Goal: Task Accomplishment & Management: Manage account settings

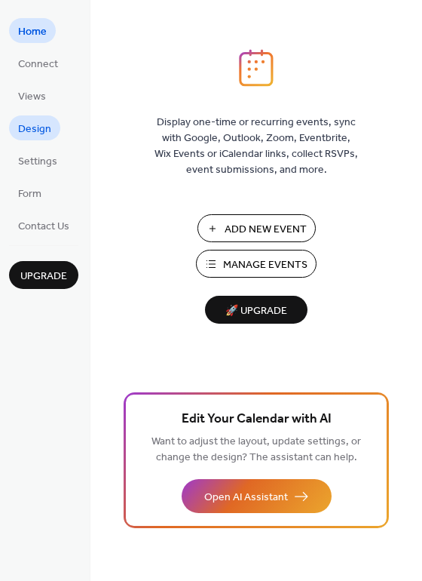
click at [38, 127] on span "Design" at bounding box center [34, 129] width 33 height 16
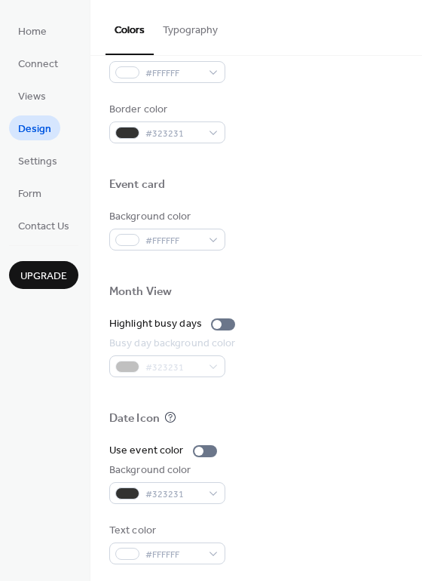
scroll to position [645, 0]
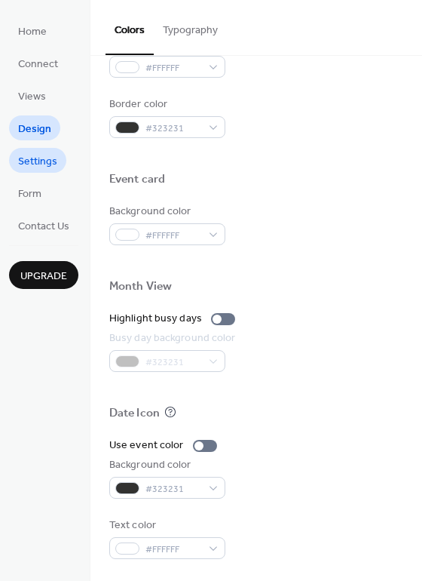
click at [39, 163] on span "Settings" at bounding box center [37, 162] width 39 height 16
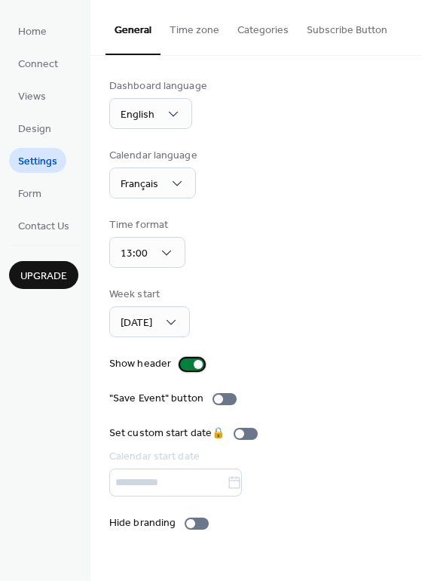
click at [191, 360] on div at bounding box center [192, 364] width 24 height 12
click at [177, 360] on label "Show header" at bounding box center [159, 364] width 101 height 16
click at [189, 362] on div at bounding box center [192, 364] width 24 height 12
click at [29, 197] on span "Form" at bounding box center [29, 194] width 23 height 16
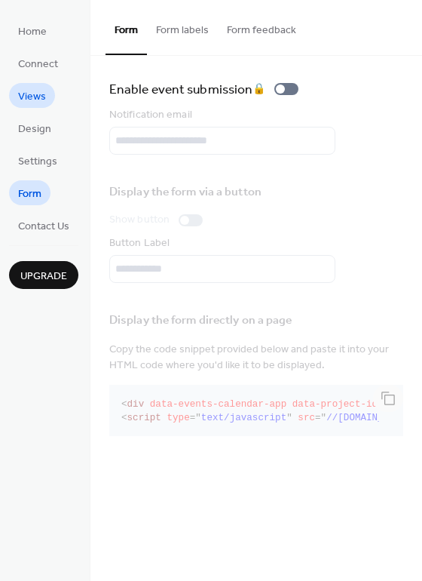
click at [35, 103] on span "Views" at bounding box center [32, 97] width 28 height 16
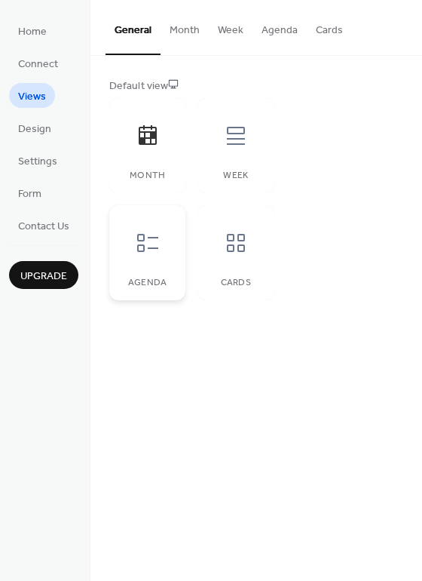
click at [148, 245] on icon at bounding box center [148, 243] width 24 height 24
click at [173, 136] on div "Month" at bounding box center [147, 145] width 76 height 95
click at [47, 124] on span "Design" at bounding box center [34, 129] width 33 height 16
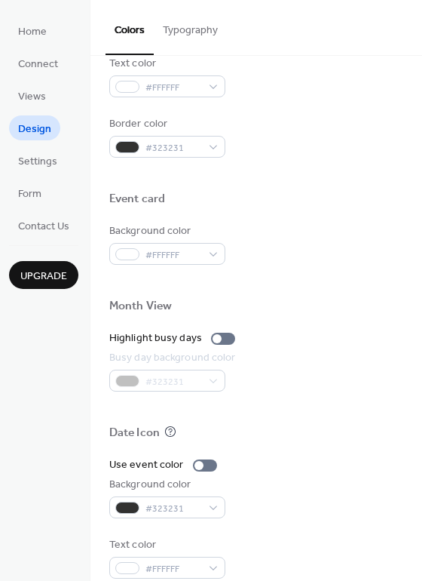
scroll to position [645, 0]
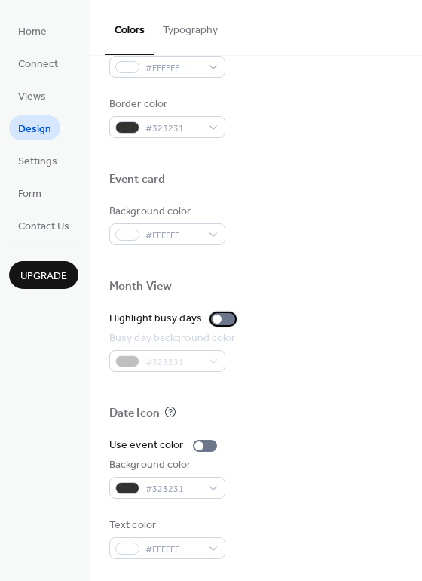
click at [226, 321] on div at bounding box center [223, 319] width 24 height 12
click at [213, 314] on div at bounding box center [223, 319] width 24 height 12
click at [206, 443] on div at bounding box center [205, 446] width 24 height 12
click at [207, 443] on div at bounding box center [211, 445] width 9 height 9
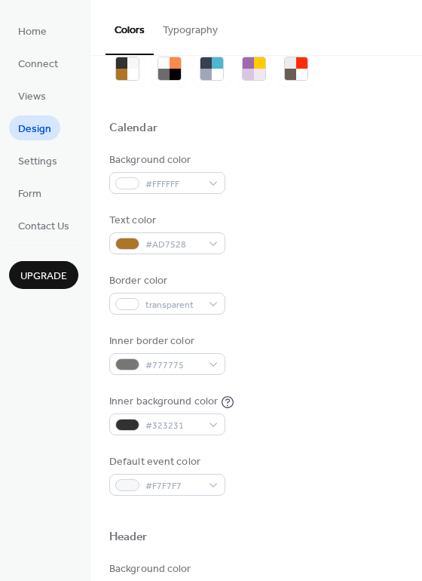
scroll to position [56, 0]
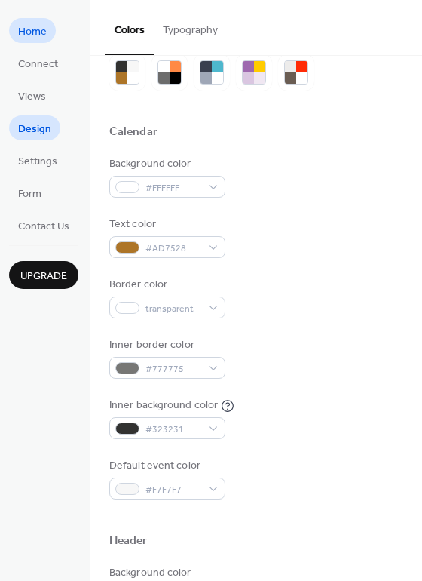
click at [23, 25] on span "Home" at bounding box center [32, 32] width 29 height 16
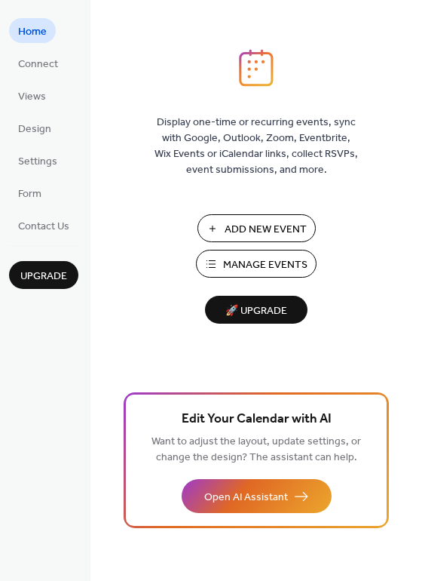
click at [254, 265] on span "Manage Events" at bounding box center [265, 265] width 84 height 16
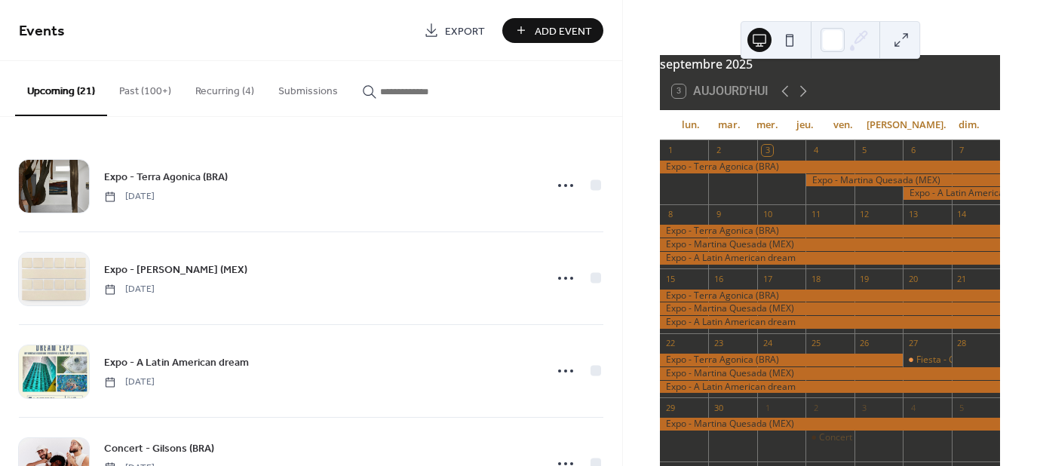
scroll to position [40, 0]
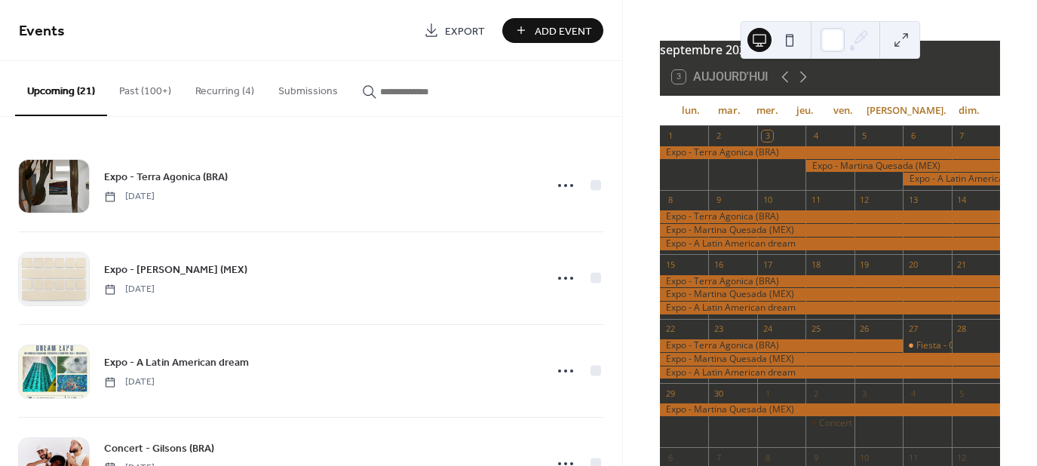
click at [783, 42] on button at bounding box center [789, 40] width 24 height 24
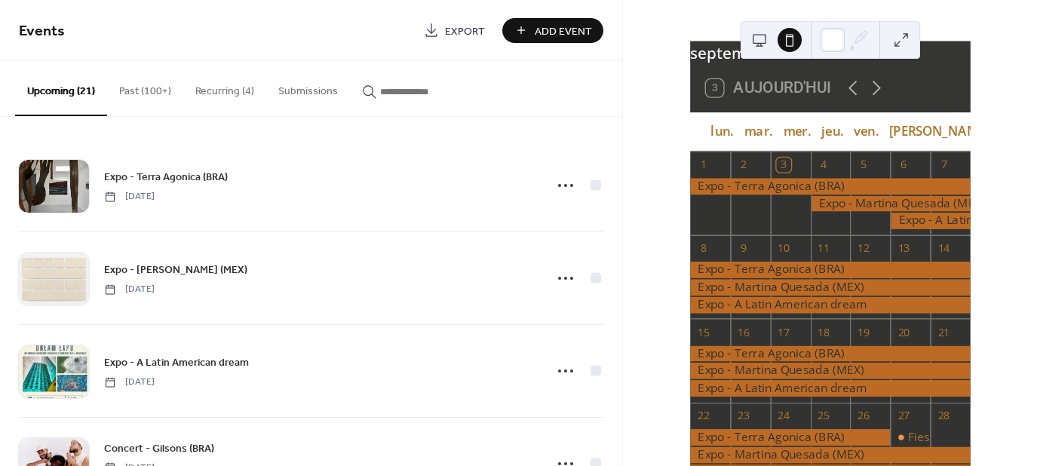
scroll to position [30, 0]
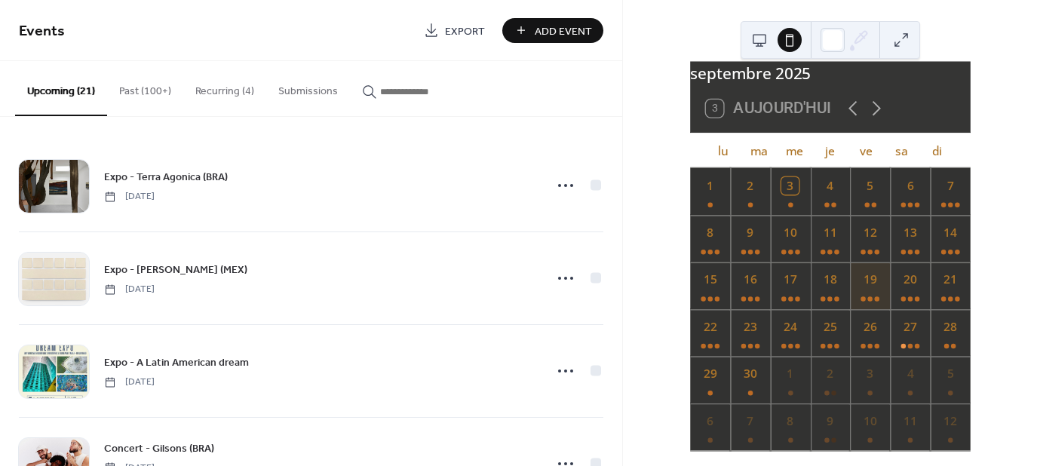
click at [861, 285] on div "19" at bounding box center [870, 285] width 40 height 47
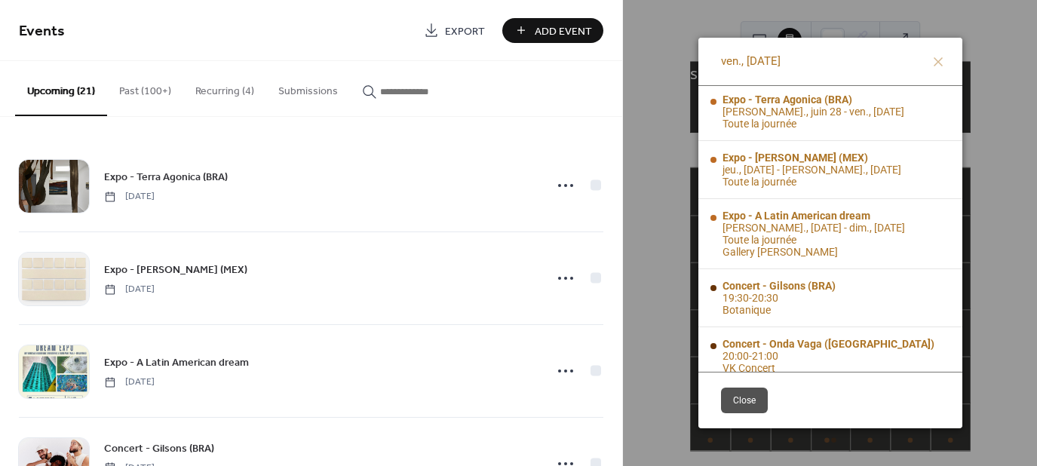
scroll to position [0, 0]
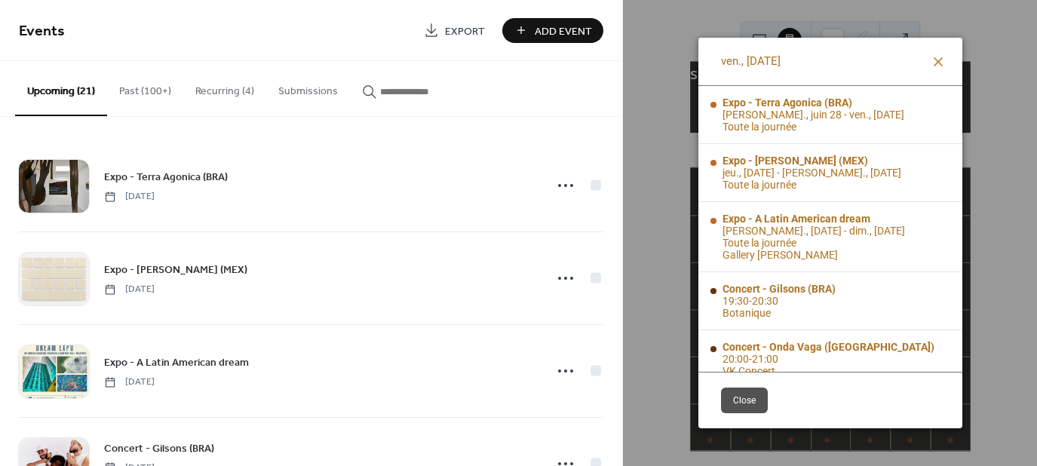
click at [932, 64] on icon at bounding box center [938, 62] width 18 height 18
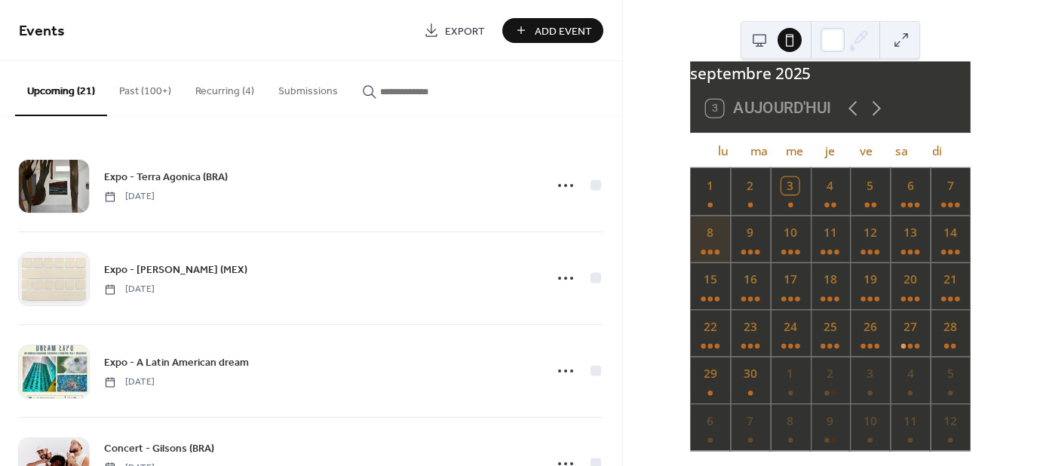
click at [719, 241] on div "8" at bounding box center [710, 238] width 40 height 47
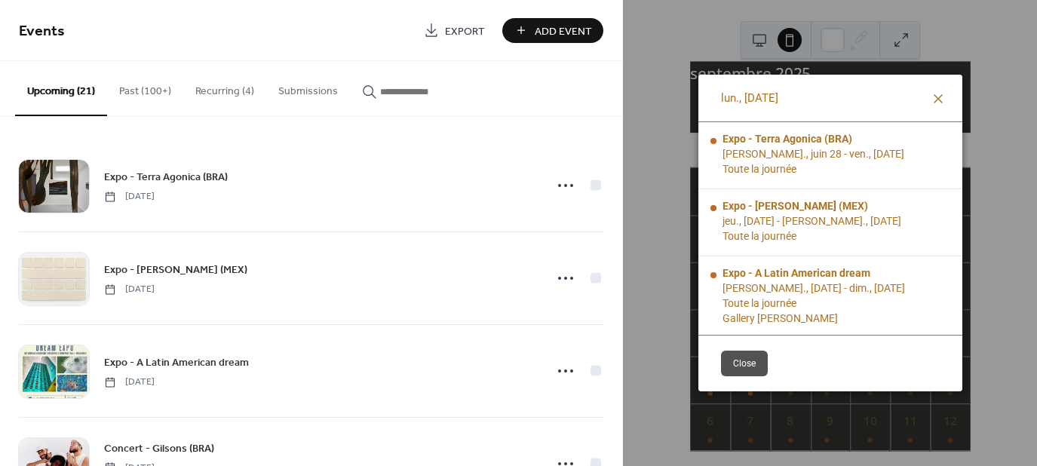
click at [942, 96] on icon at bounding box center [938, 99] width 18 height 18
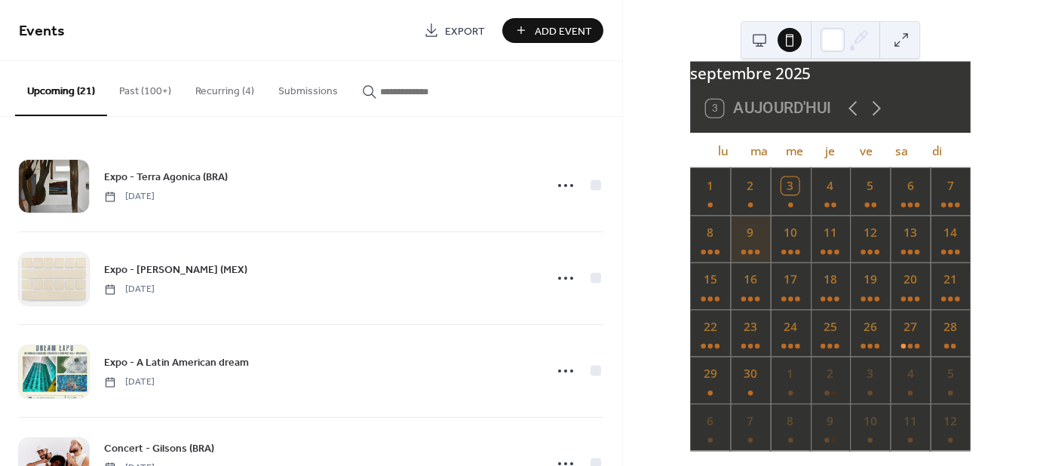
click at [756, 241] on div "9" at bounding box center [750, 238] width 40 height 47
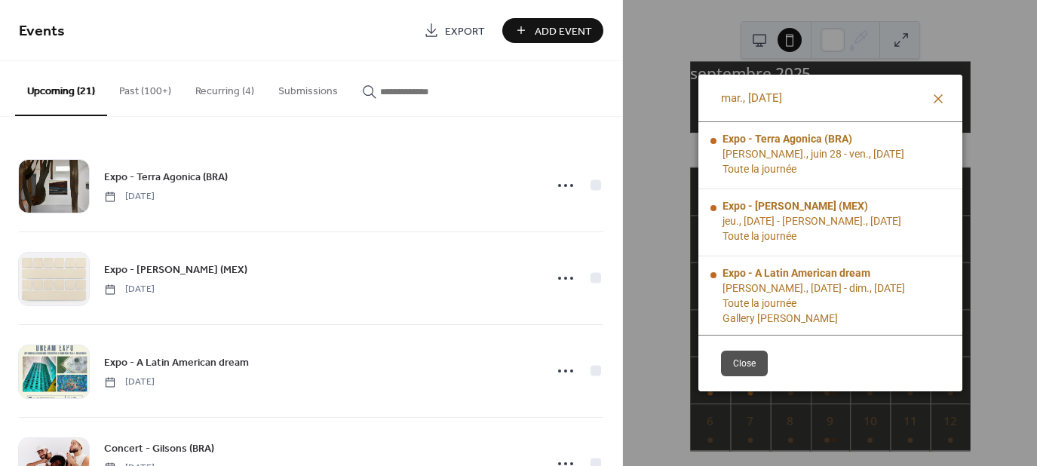
click at [940, 94] on icon at bounding box center [938, 99] width 18 height 18
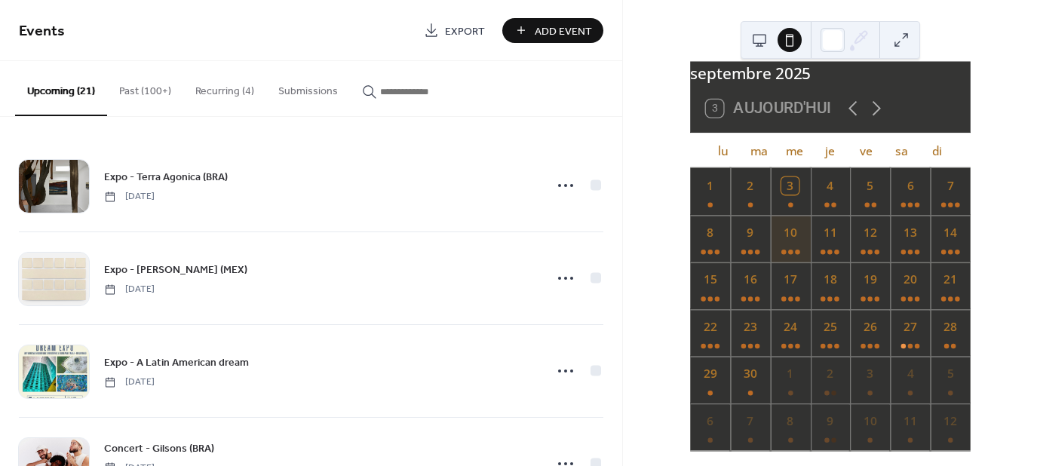
click at [801, 232] on div "10" at bounding box center [790, 238] width 40 height 47
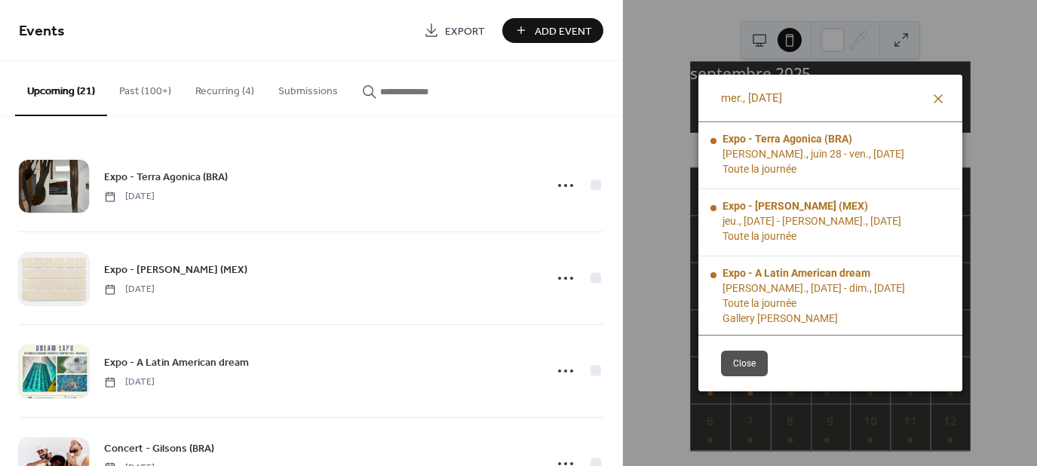
click at [933, 100] on icon at bounding box center [937, 98] width 9 height 9
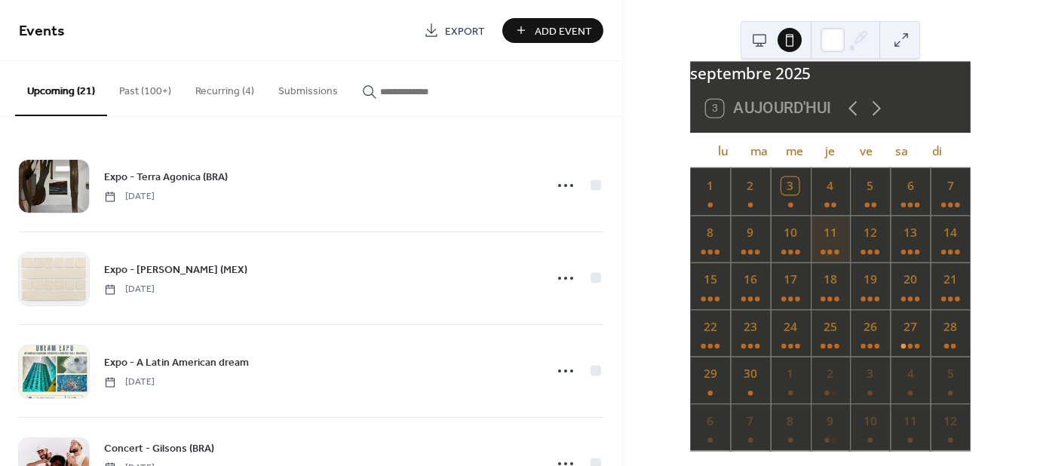
click at [829, 235] on div "11" at bounding box center [830, 238] width 40 height 47
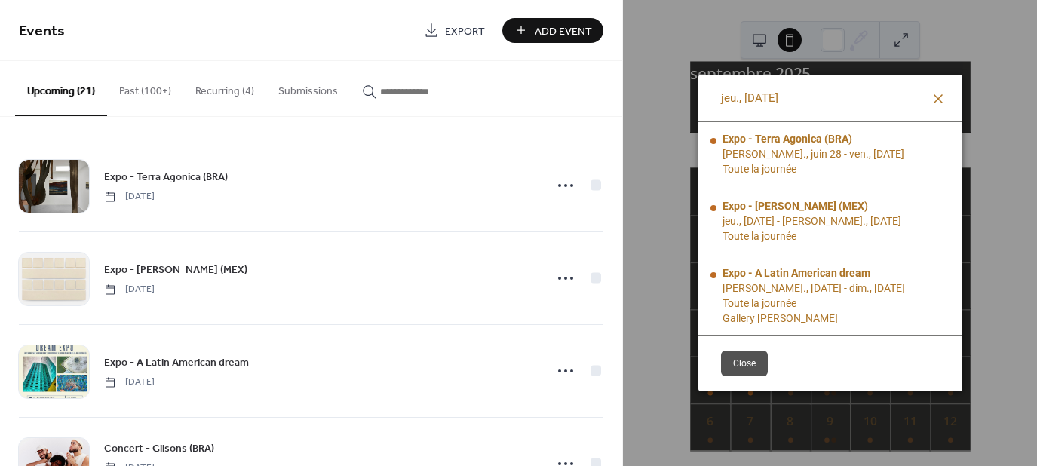
click at [933, 96] on icon at bounding box center [938, 99] width 18 height 18
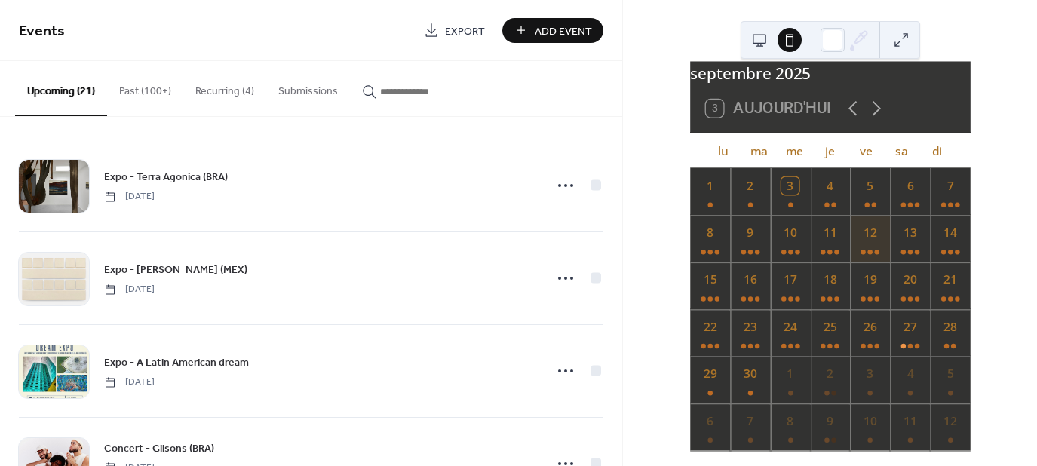
click at [871, 244] on div "12" at bounding box center [870, 238] width 40 height 47
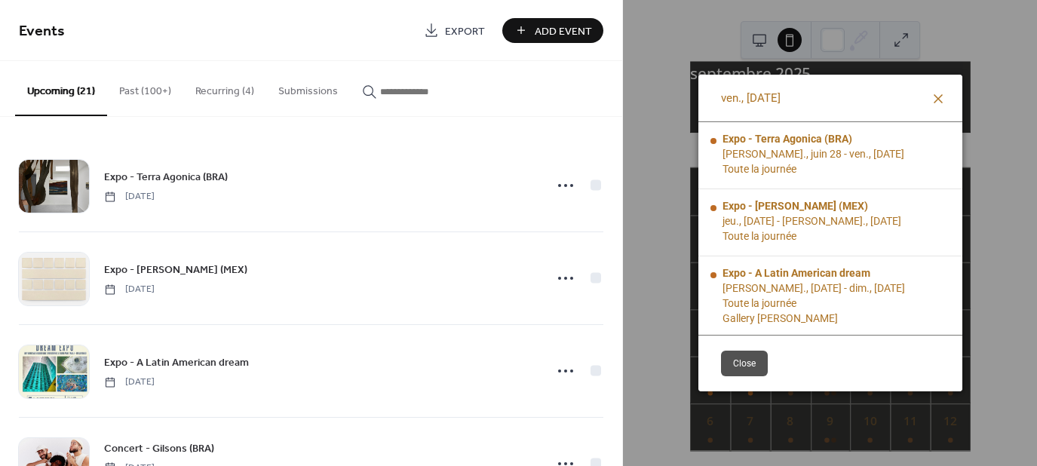
click at [937, 93] on icon at bounding box center [938, 99] width 18 height 18
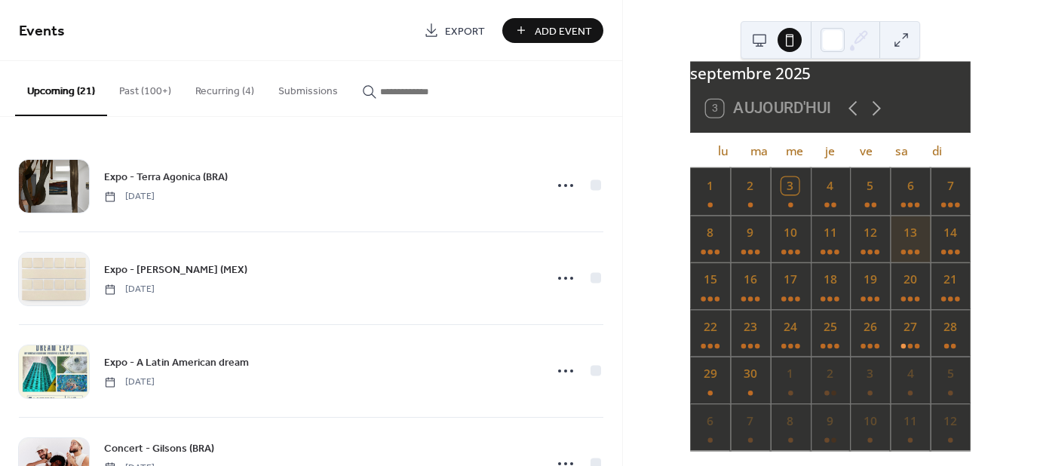
click at [897, 245] on div "13" at bounding box center [910, 238] width 40 height 47
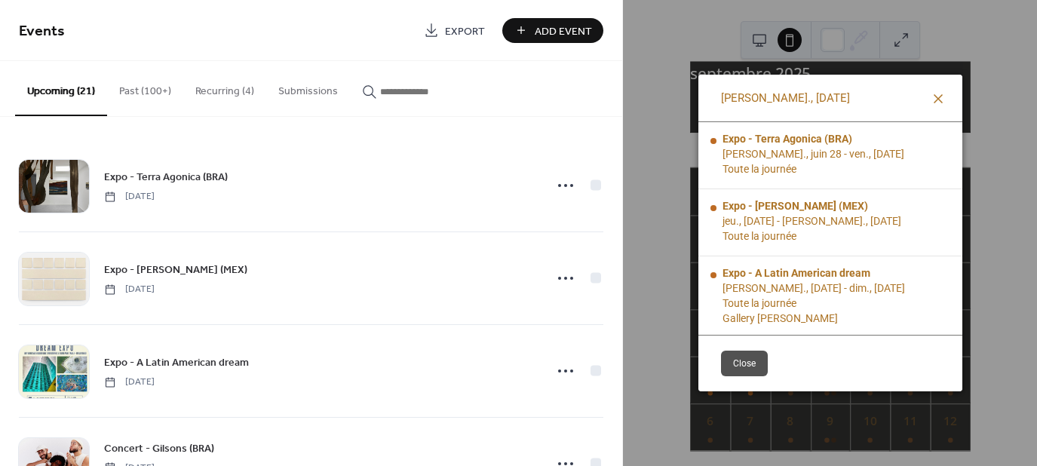
click at [944, 96] on icon at bounding box center [938, 99] width 18 height 18
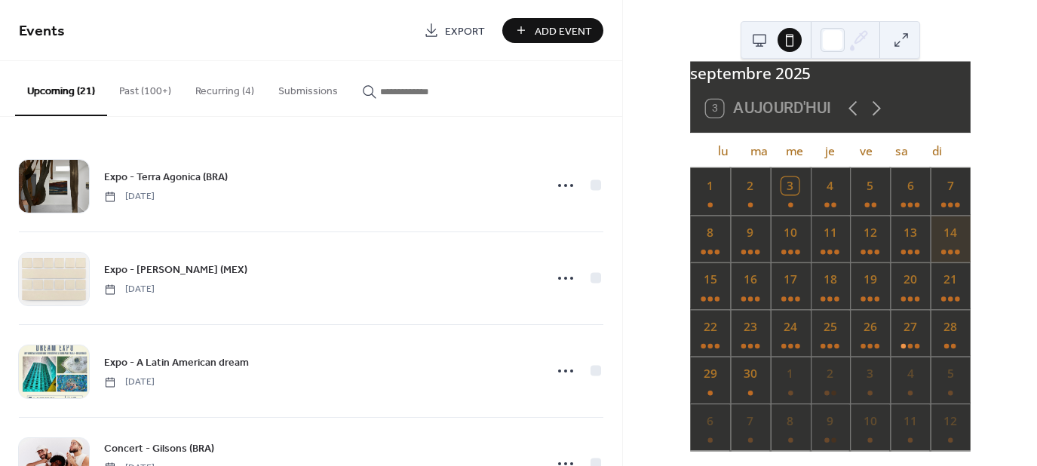
click at [936, 232] on div "14" at bounding box center [950, 238] width 40 height 47
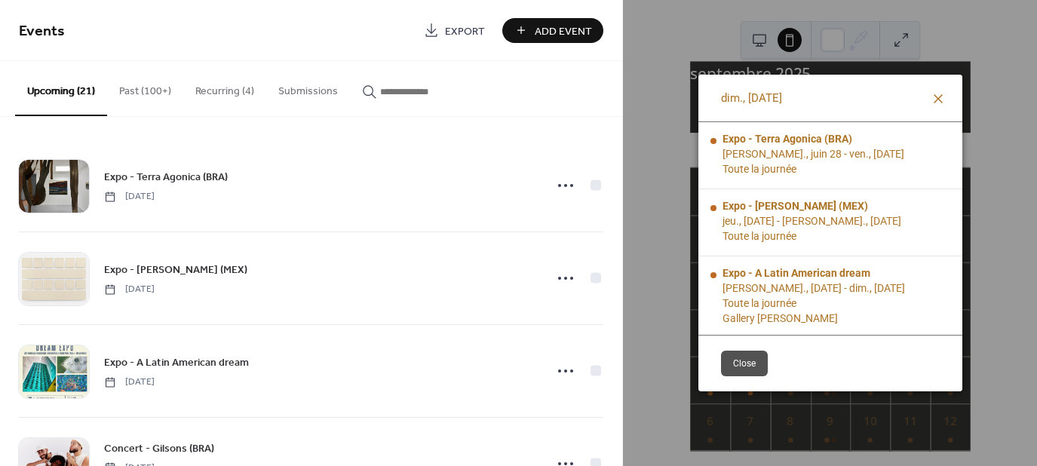
click at [942, 97] on icon at bounding box center [938, 99] width 18 height 18
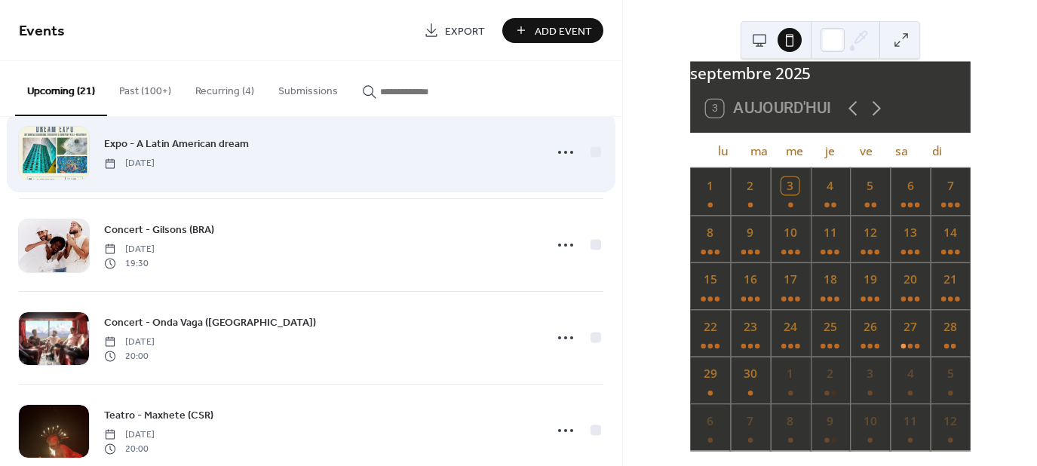
scroll to position [204, 0]
